Goal: Task Accomplishment & Management: Use online tool/utility

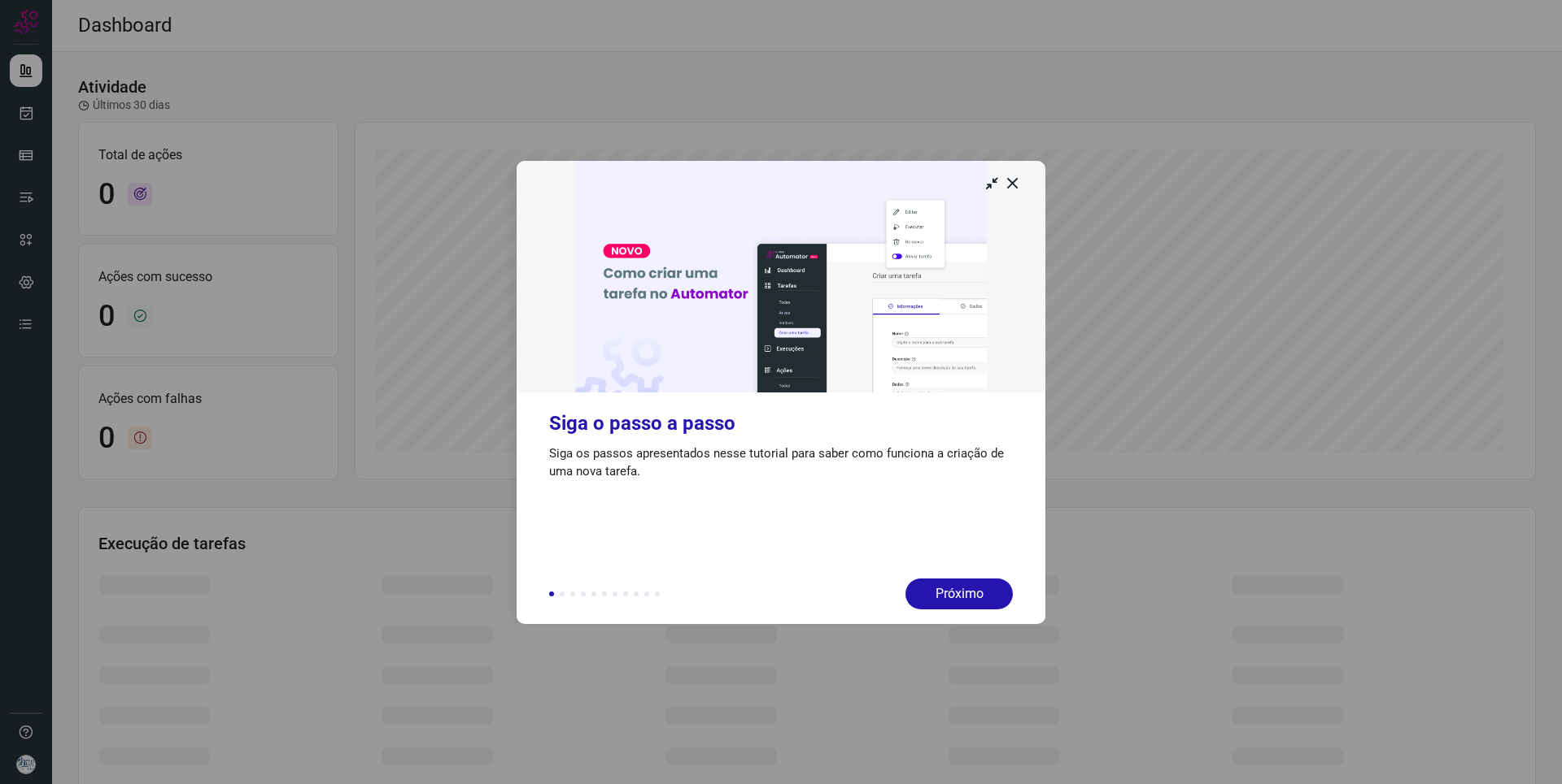
click at [1107, 98] on div at bounding box center [781, 392] width 1562 height 784
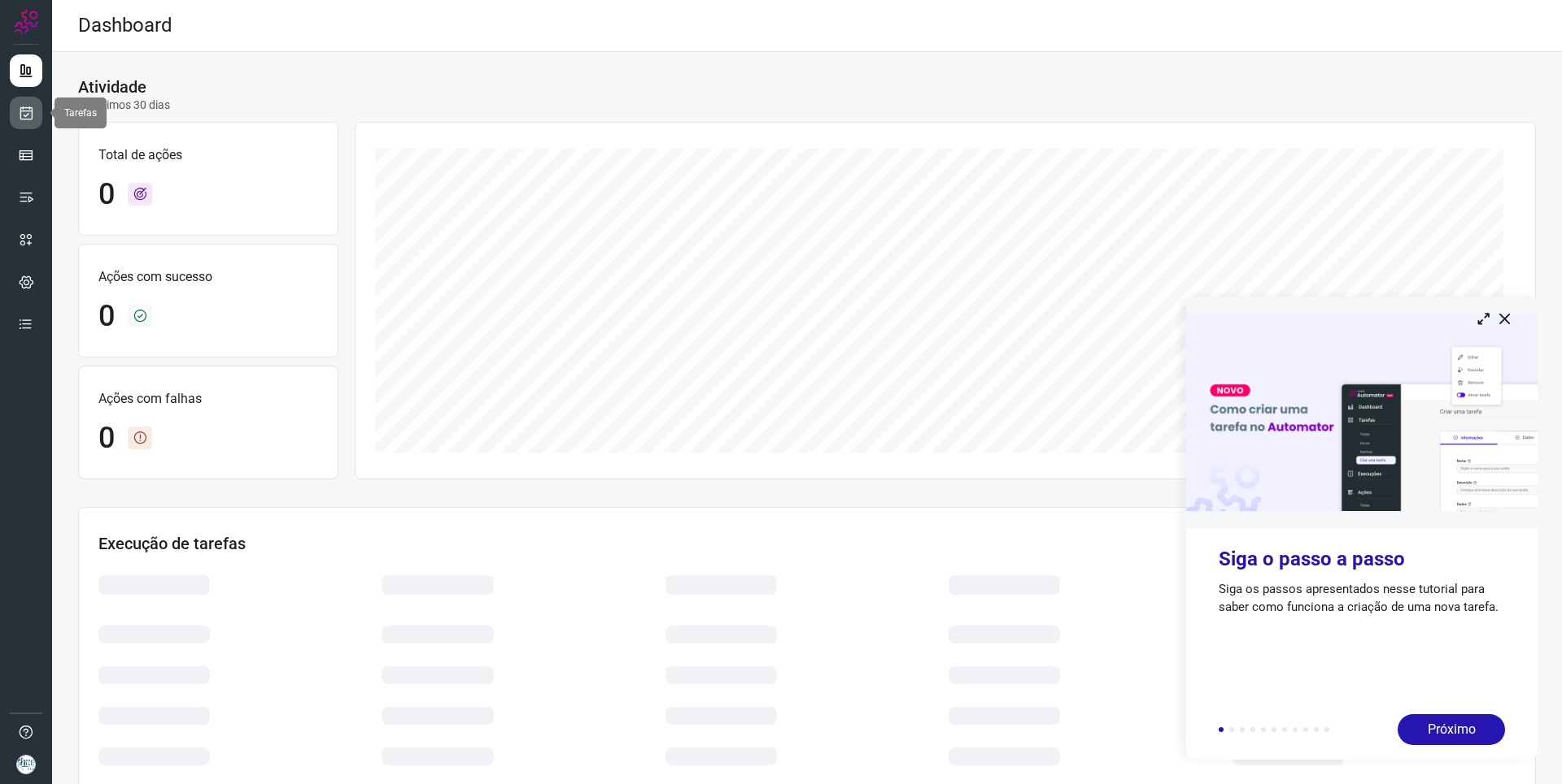
click at [28, 119] on icon at bounding box center [26, 112] width 17 height 16
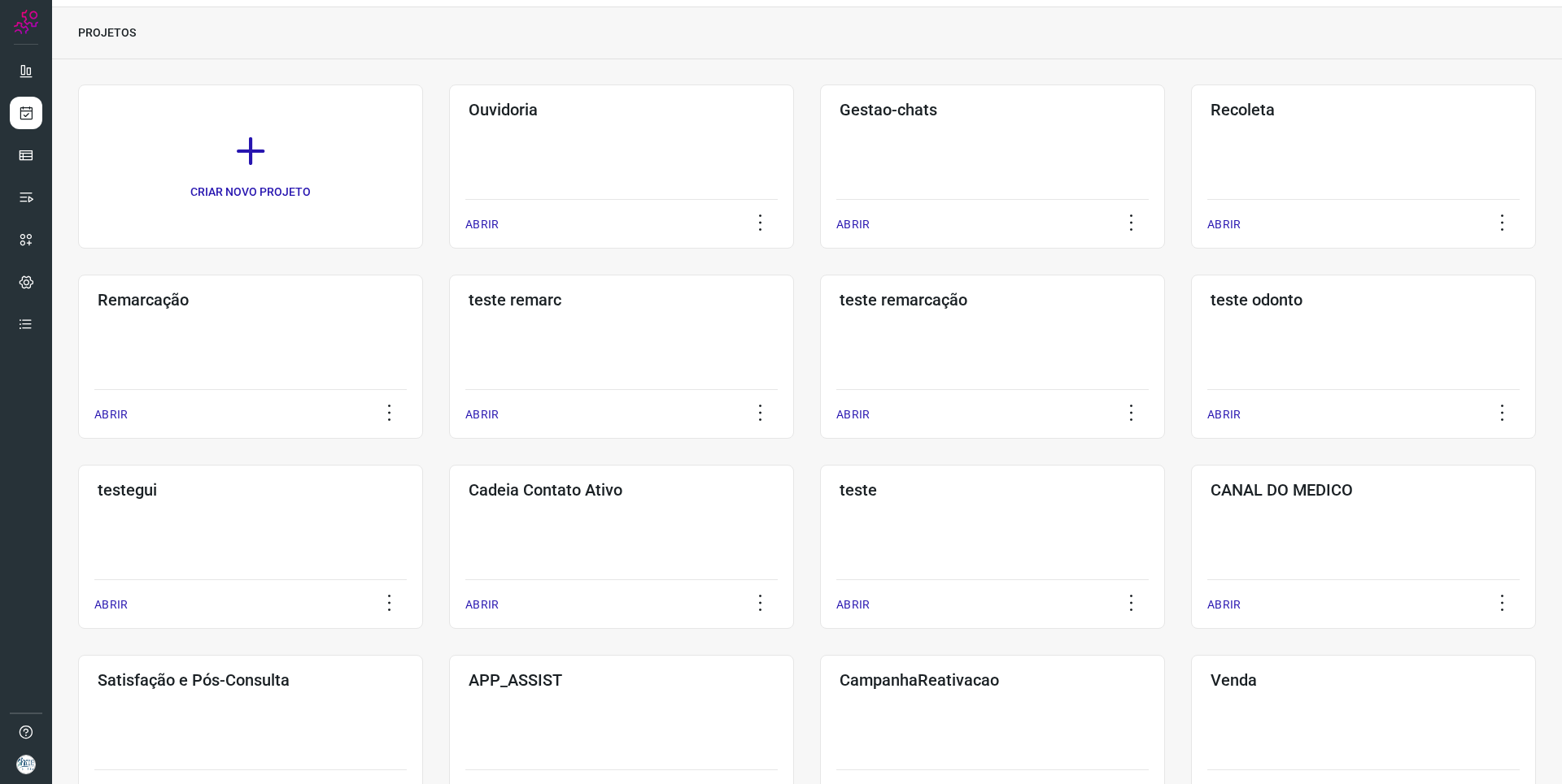
scroll to position [163, 0]
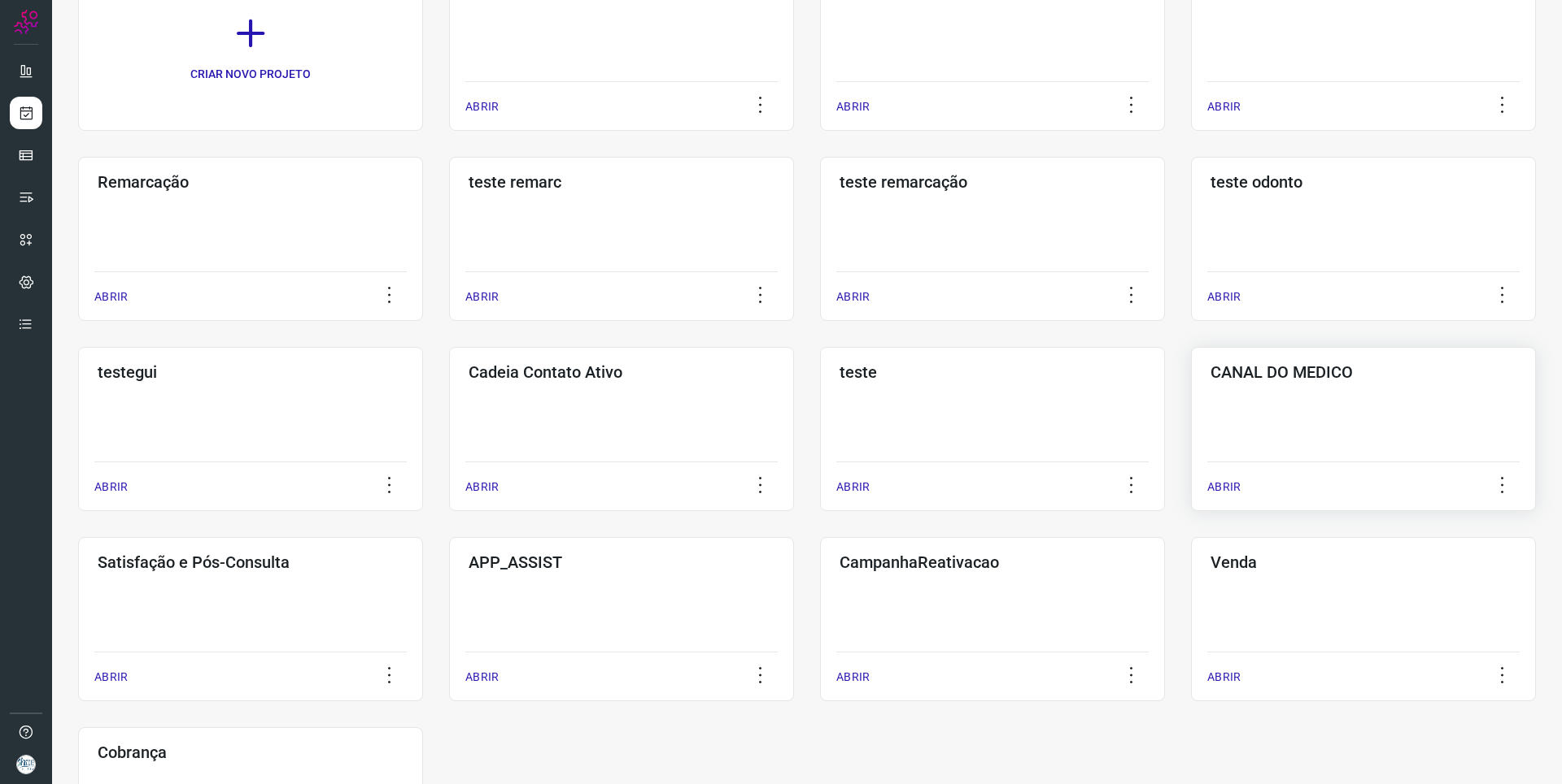
click at [423, 537] on div "CANAL DO MEDICO ABRIR" at bounding box center [251, 619] width 345 height 165
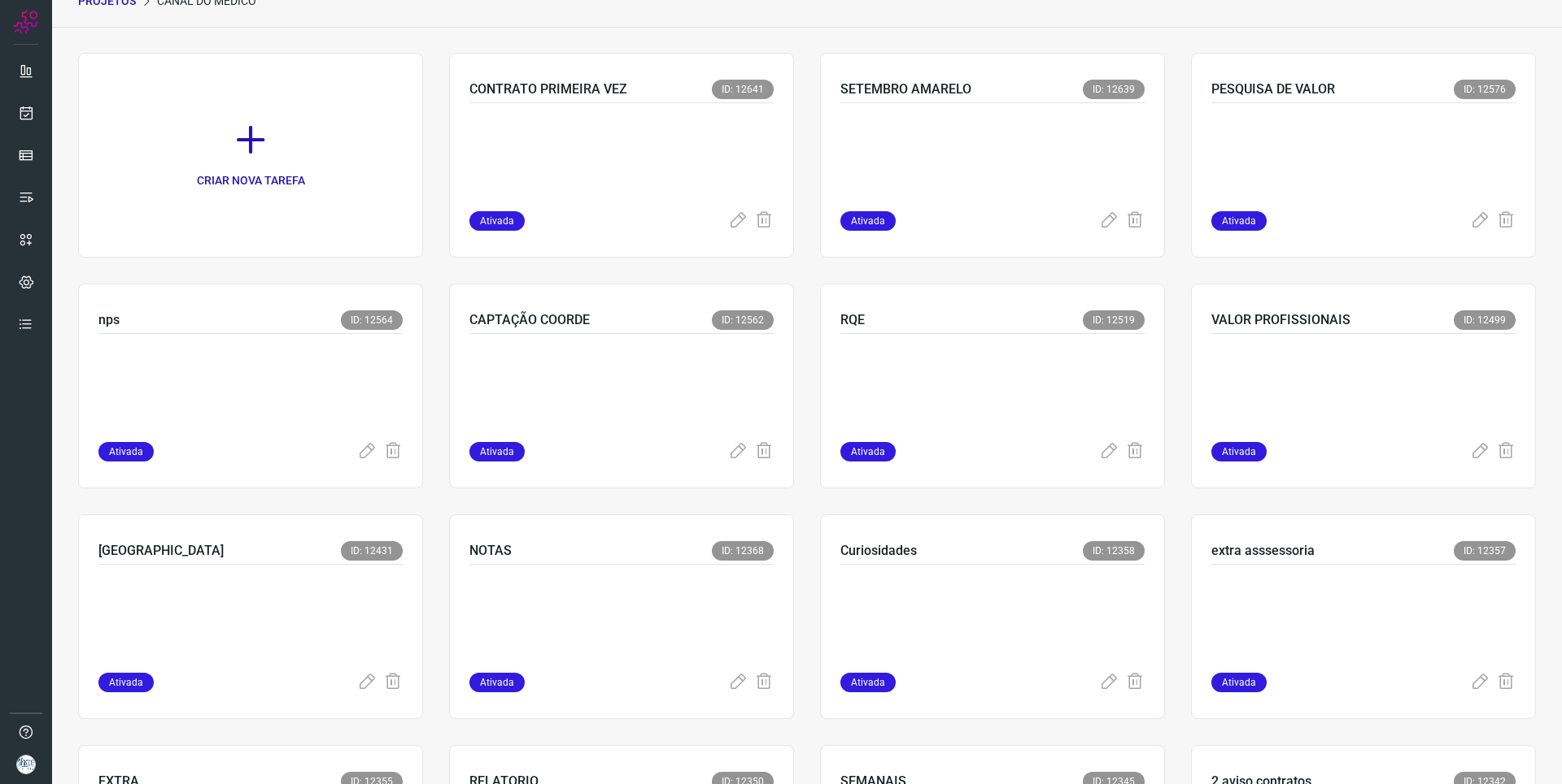
scroll to position [81, 0]
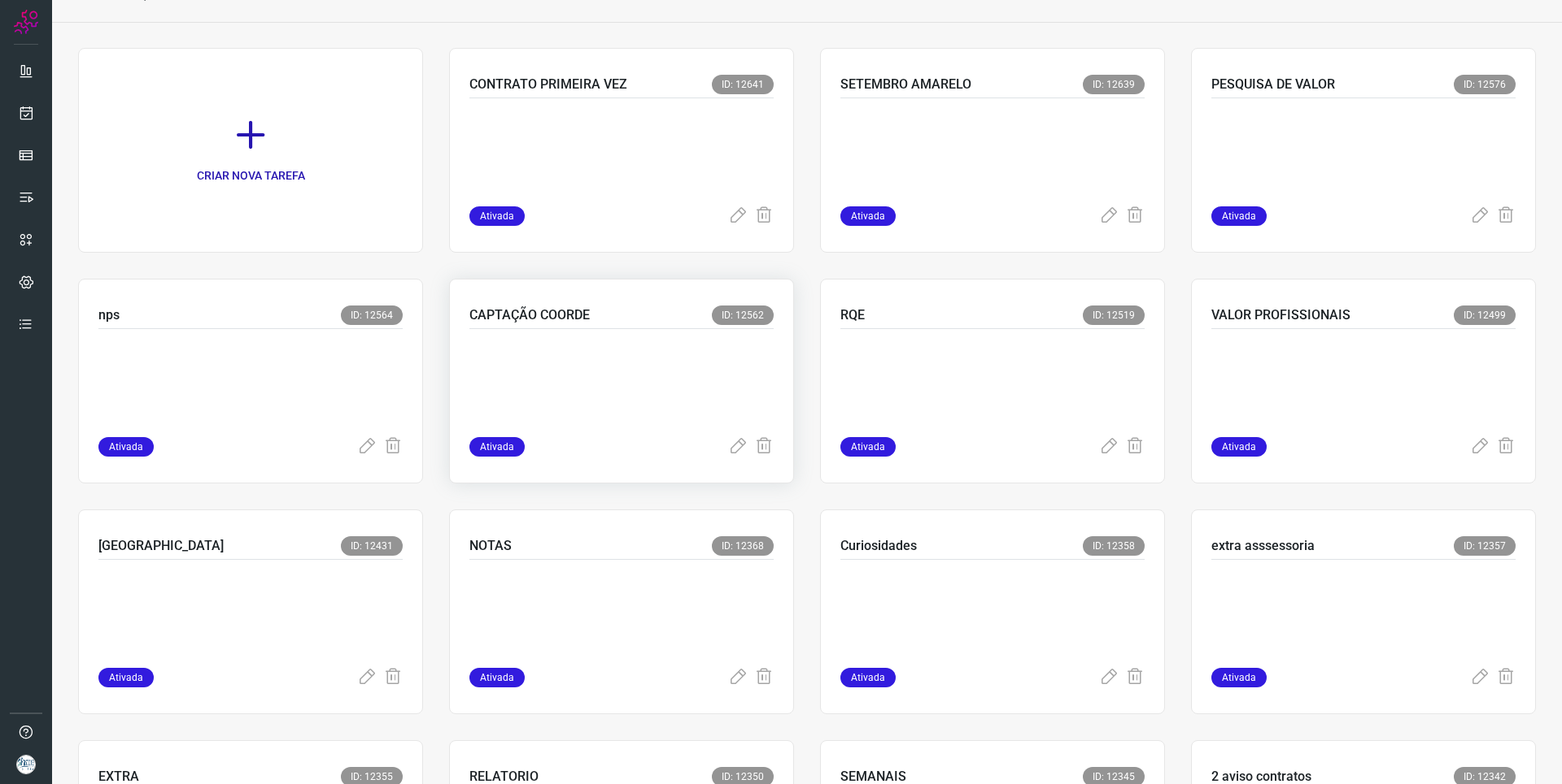
click at [606, 313] on div "CAPTAÇÃO COORDE ID: 12562" at bounding box center [622, 317] width 304 height 23
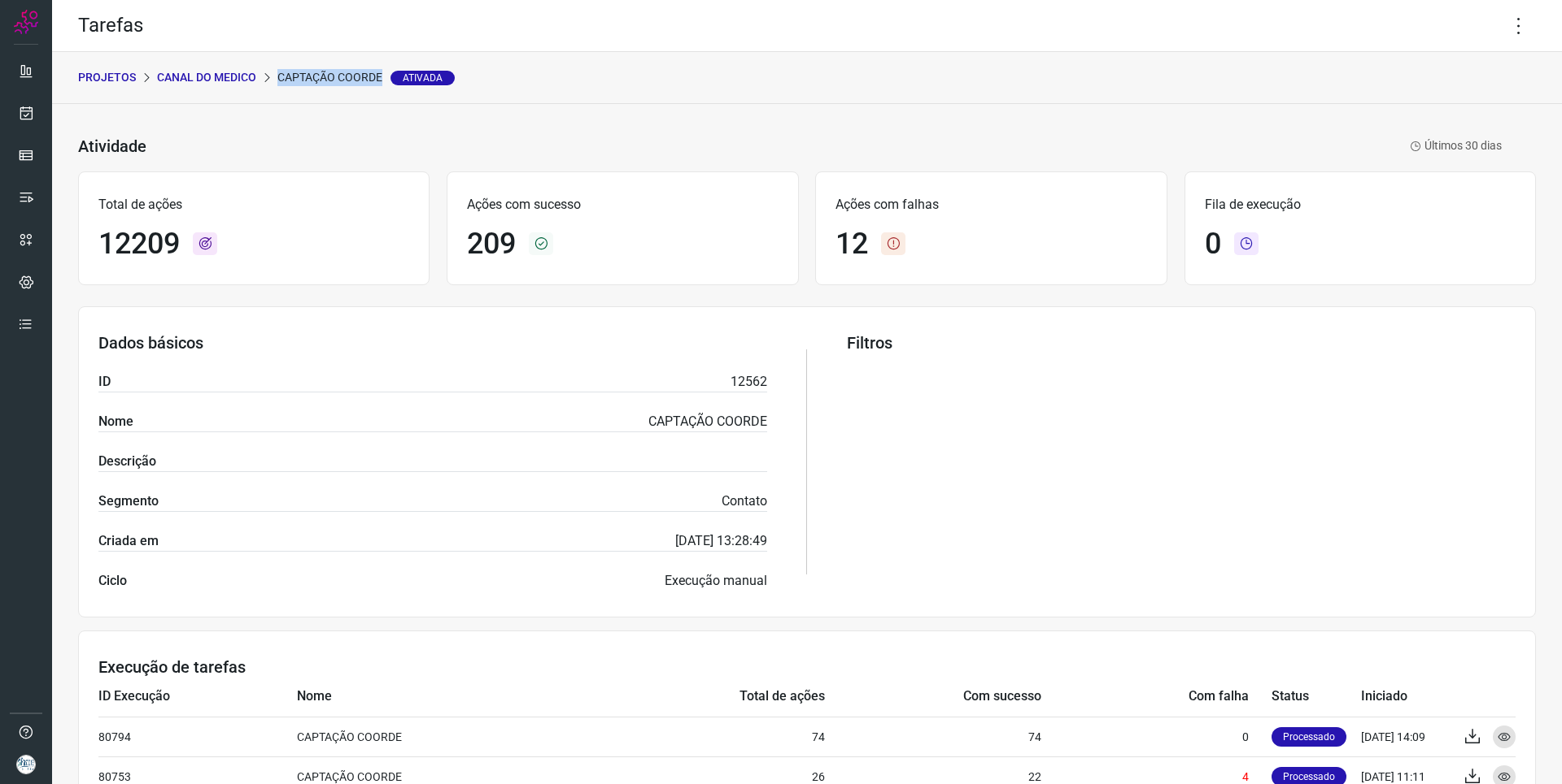
drag, startPoint x: 277, startPoint y: 81, endPoint x: 383, endPoint y: 81, distance: 106.0
click at [383, 81] on p "CAPTAÇÃO COORDE Ativada" at bounding box center [365, 77] width 177 height 17
copy p "CAPTAÇÃO COORDE"
